Goal: Task Accomplishment & Management: Use online tool/utility

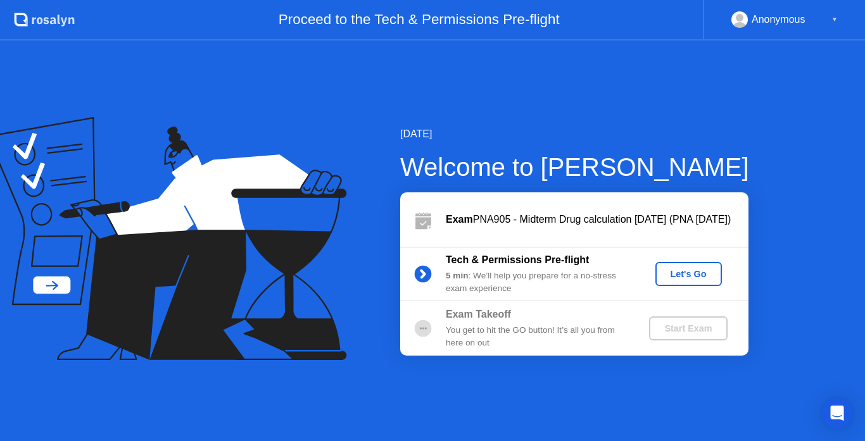
click at [746, 82] on div "[DATE] Welcome to [PERSON_NAME] Exam PNA905 - Midterm Drug calculation [DATE] (…" at bounding box center [432, 241] width 865 height 401
click at [672, 272] on div "Let's Go" at bounding box center [688, 274] width 56 height 10
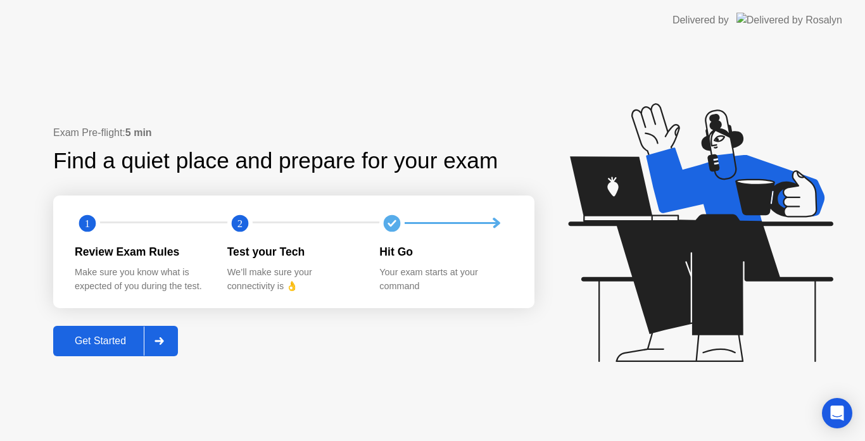
click at [93, 350] on button "Get Started" at bounding box center [115, 341] width 125 height 30
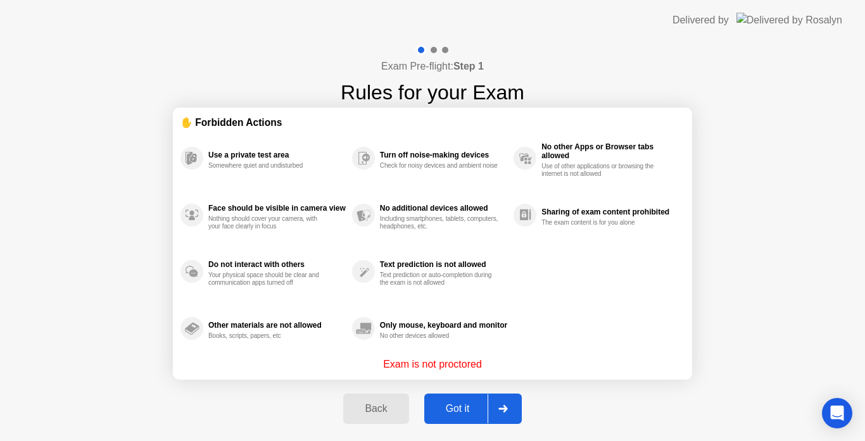
click at [455, 407] on div "Got it" at bounding box center [458, 408] width 60 height 11
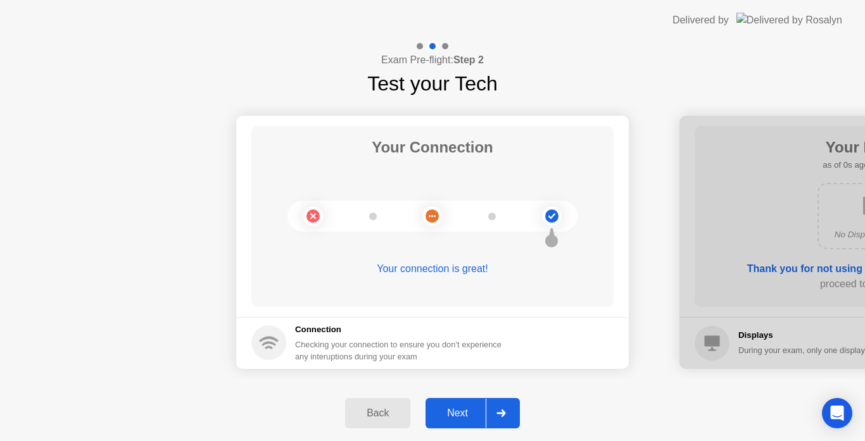
click at [456, 413] on div "Next" at bounding box center [457, 413] width 56 height 11
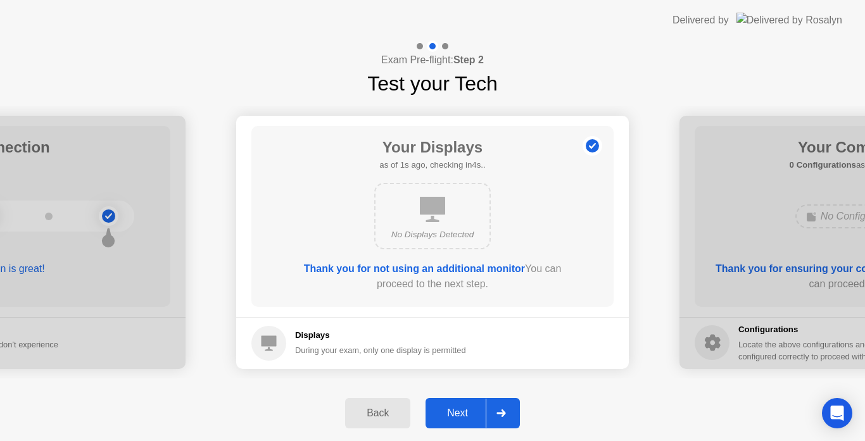
click at [456, 413] on div "Next" at bounding box center [457, 413] width 56 height 11
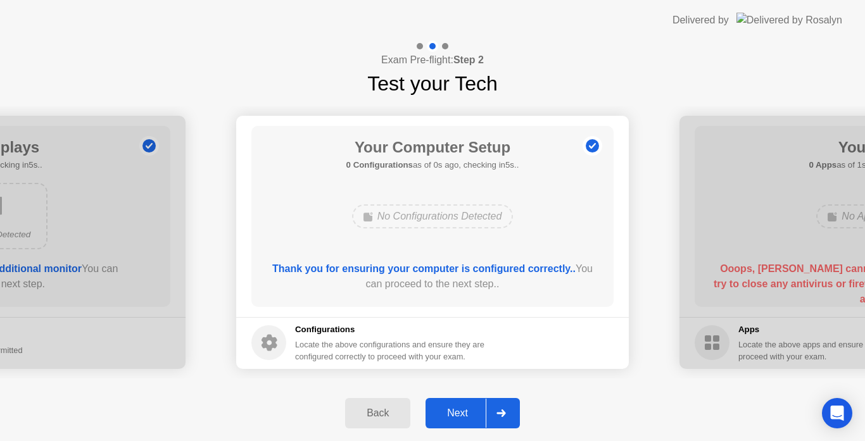
click at [456, 413] on div "Next" at bounding box center [457, 413] width 56 height 11
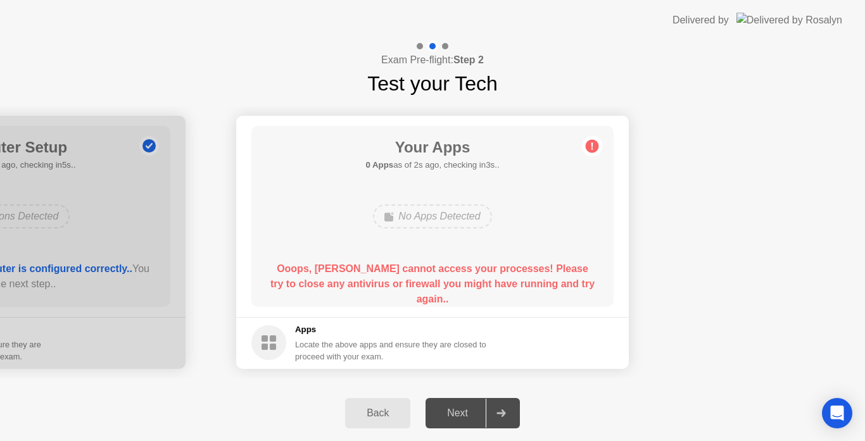
click at [787, 394] on div "Back Next" at bounding box center [432, 414] width 865 height 56
click at [455, 414] on div "Next" at bounding box center [457, 413] width 56 height 11
click at [591, 148] on circle at bounding box center [592, 145] width 13 height 13
click at [446, 417] on div "Next" at bounding box center [457, 413] width 56 height 11
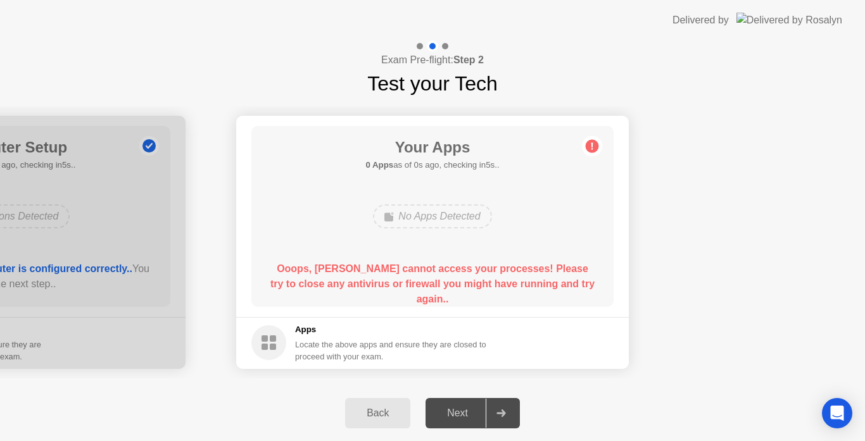
drag, startPoint x: 446, startPoint y: 417, endPoint x: 525, endPoint y: 408, distance: 79.6
click at [525, 408] on div "Back Next" at bounding box center [432, 414] width 865 height 56
click at [508, 408] on div at bounding box center [501, 413] width 30 height 29
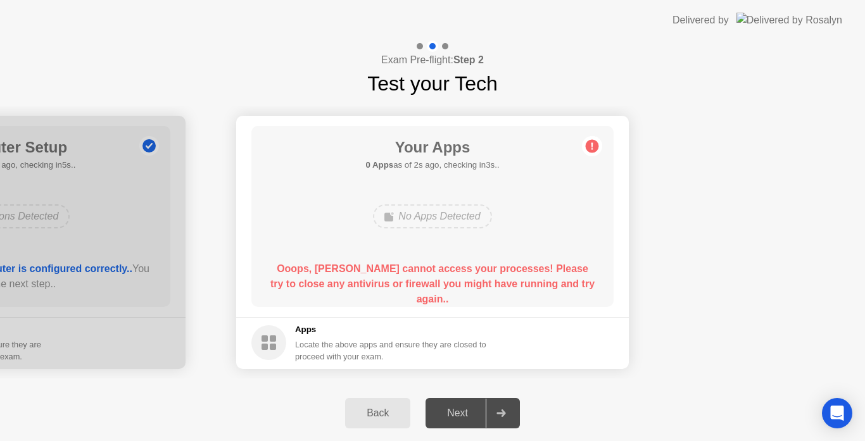
click at [508, 408] on div at bounding box center [501, 413] width 30 height 29
click at [496, 418] on div at bounding box center [501, 413] width 30 height 29
click at [596, 150] on circle at bounding box center [592, 145] width 13 height 13
click at [460, 411] on div "Next" at bounding box center [457, 413] width 56 height 11
